Goal: Obtain resource: Obtain resource

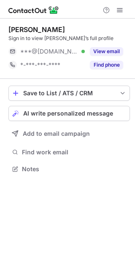
scroll to position [4, 4]
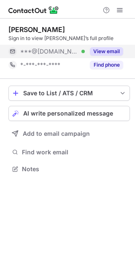
click at [108, 46] on div "View email" at bounding box center [104, 51] width 38 height 13
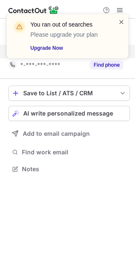
click at [121, 24] on span at bounding box center [121, 22] width 7 height 8
